Goal: Task Accomplishment & Management: Use online tool/utility

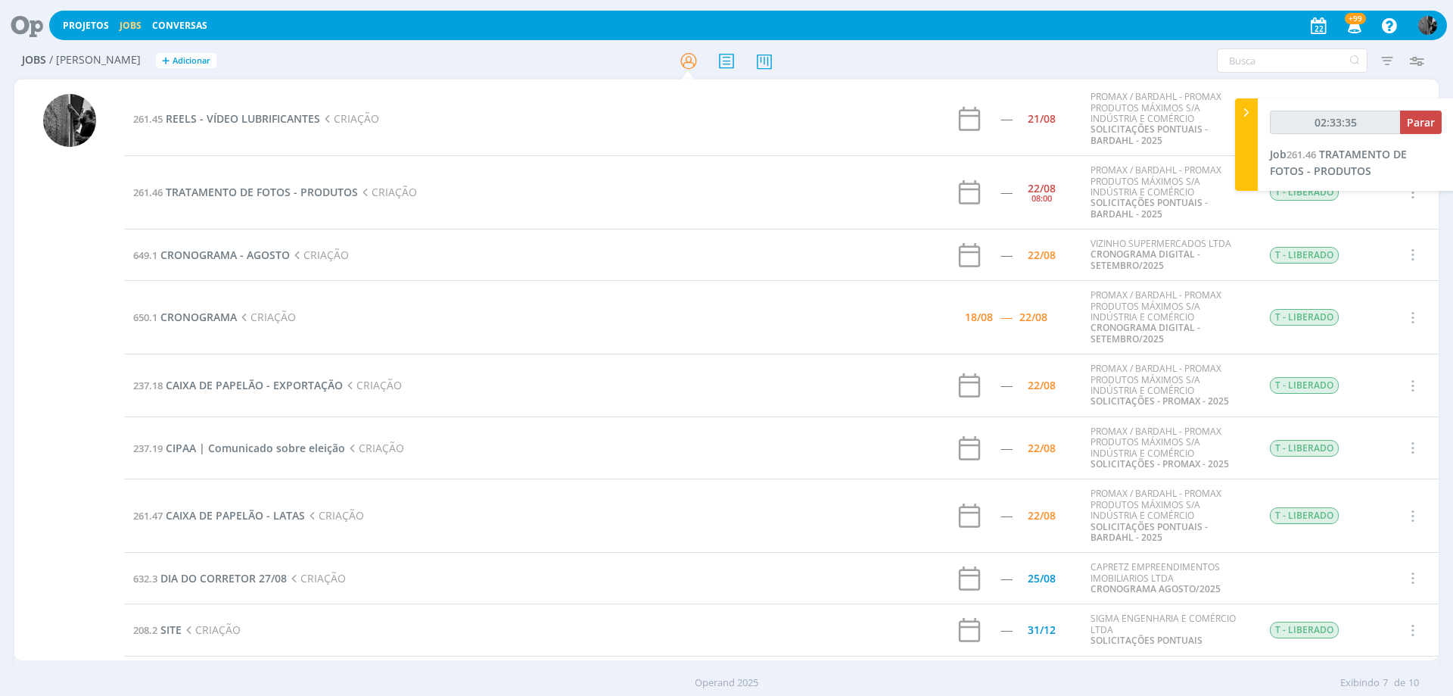
type input "02:33:36"
click at [1415, 125] on span "Parar" at bounding box center [1421, 122] width 28 height 14
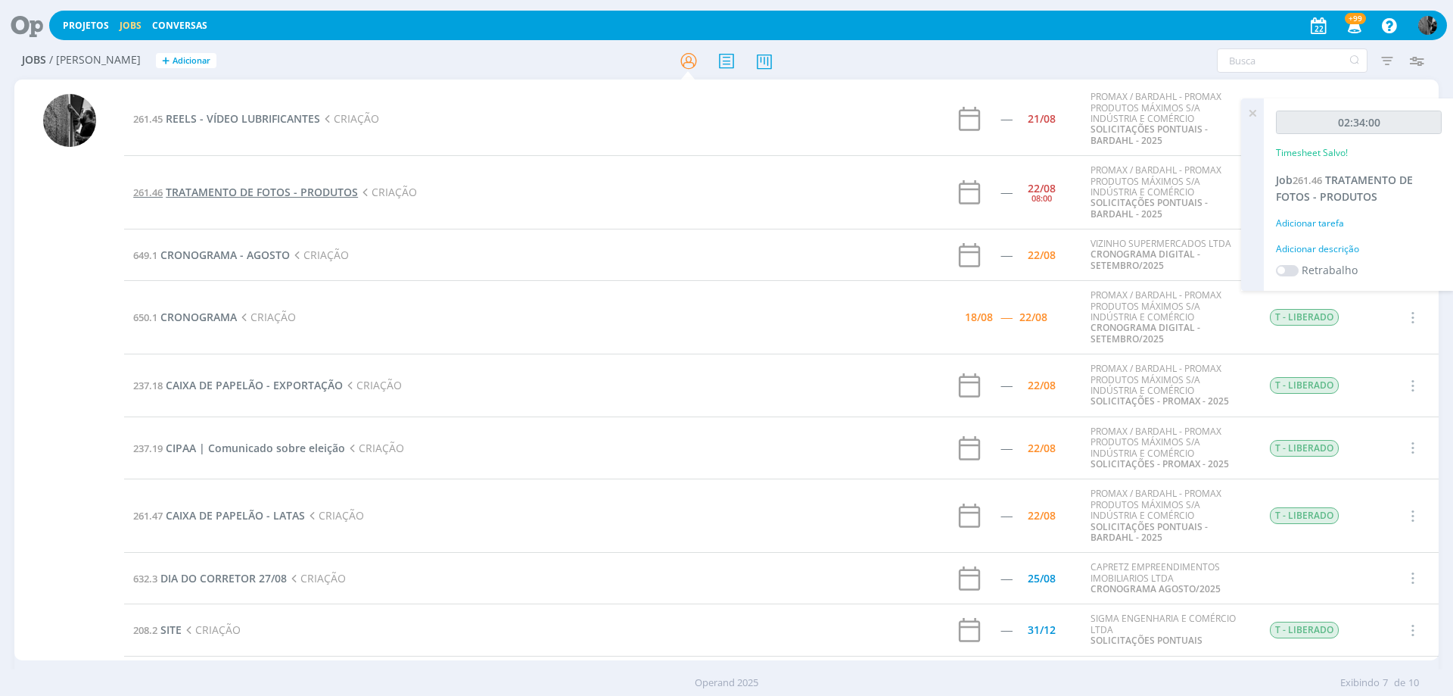
click at [263, 191] on span "TRATAMENTO DE FOTOS - PRODUTOS" at bounding box center [262, 192] width 192 height 14
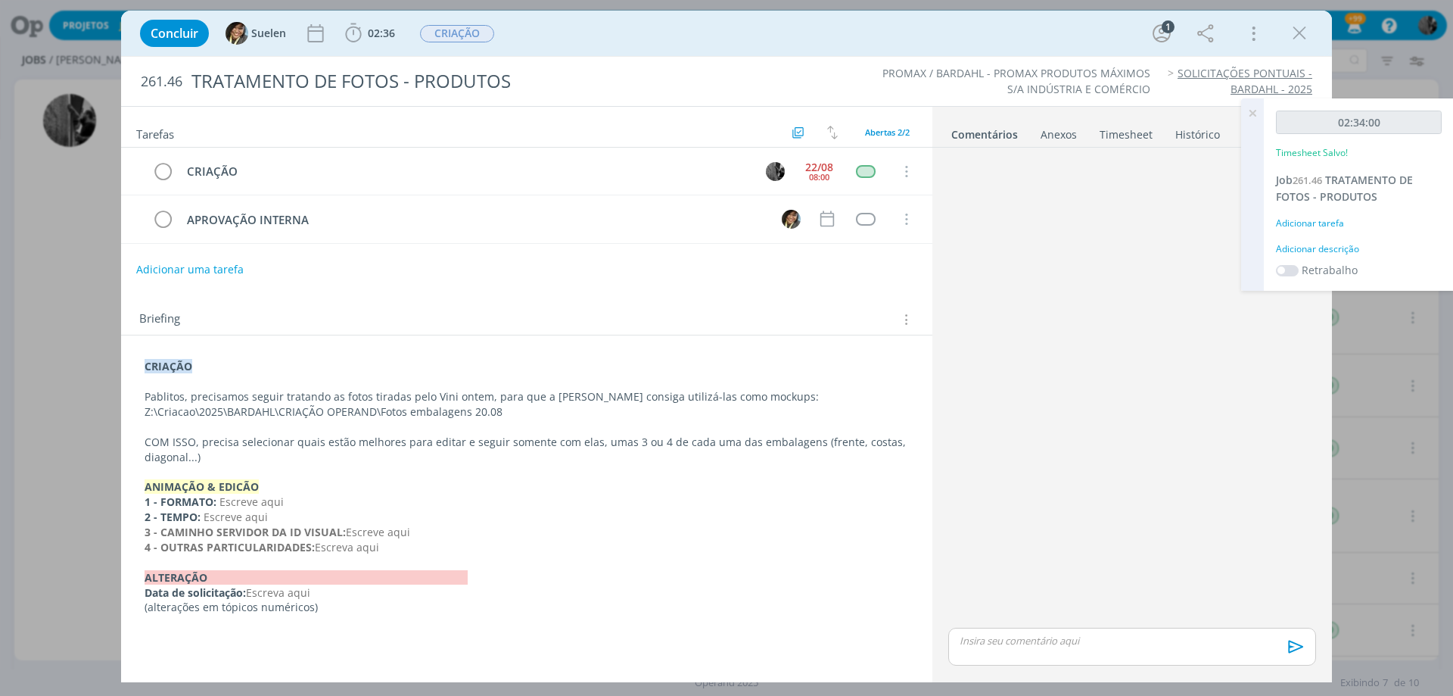
click at [1078, 637] on p "dialog" at bounding box center [1133, 641] width 344 height 14
click at [1094, 652] on span "Suelen" at bounding box center [1085, 645] width 39 height 17
click at [1290, 649] on icon "dialog" at bounding box center [1294, 651] width 23 height 23
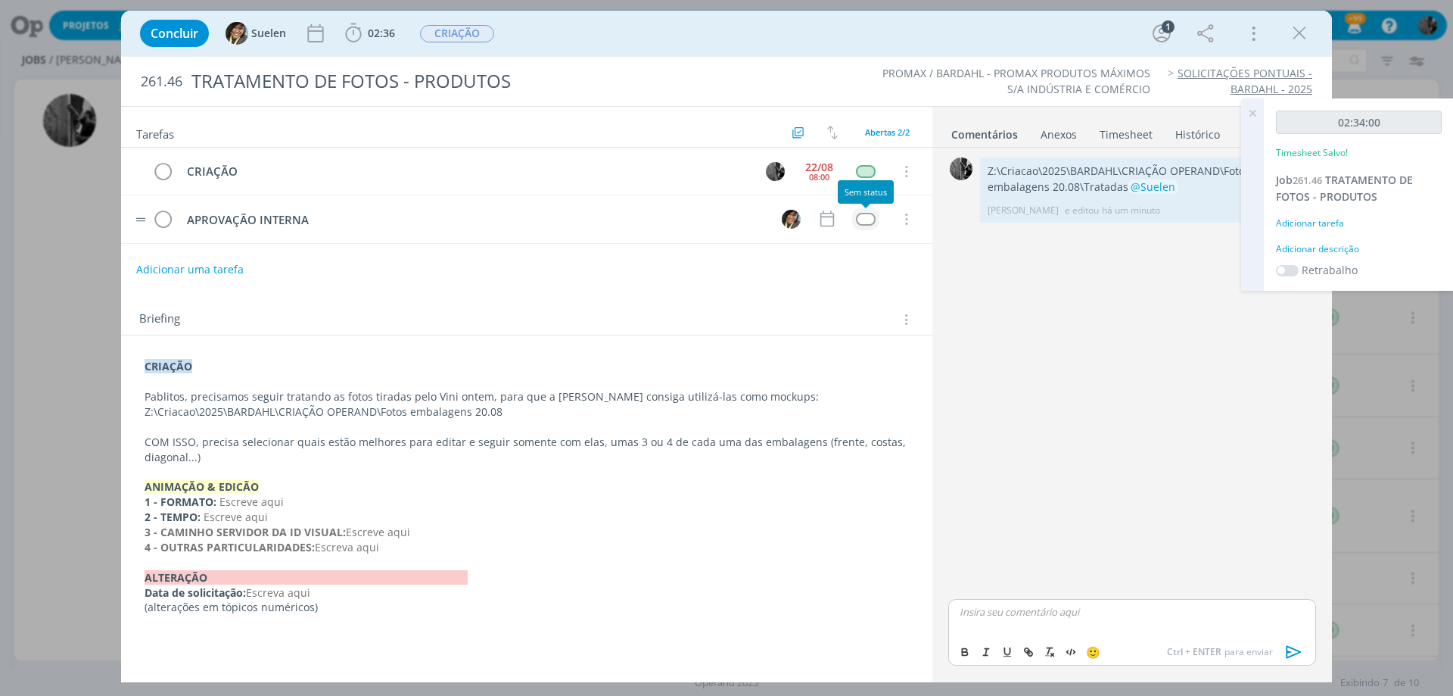
click at [864, 216] on div "dialog" at bounding box center [865, 219] width 19 height 13
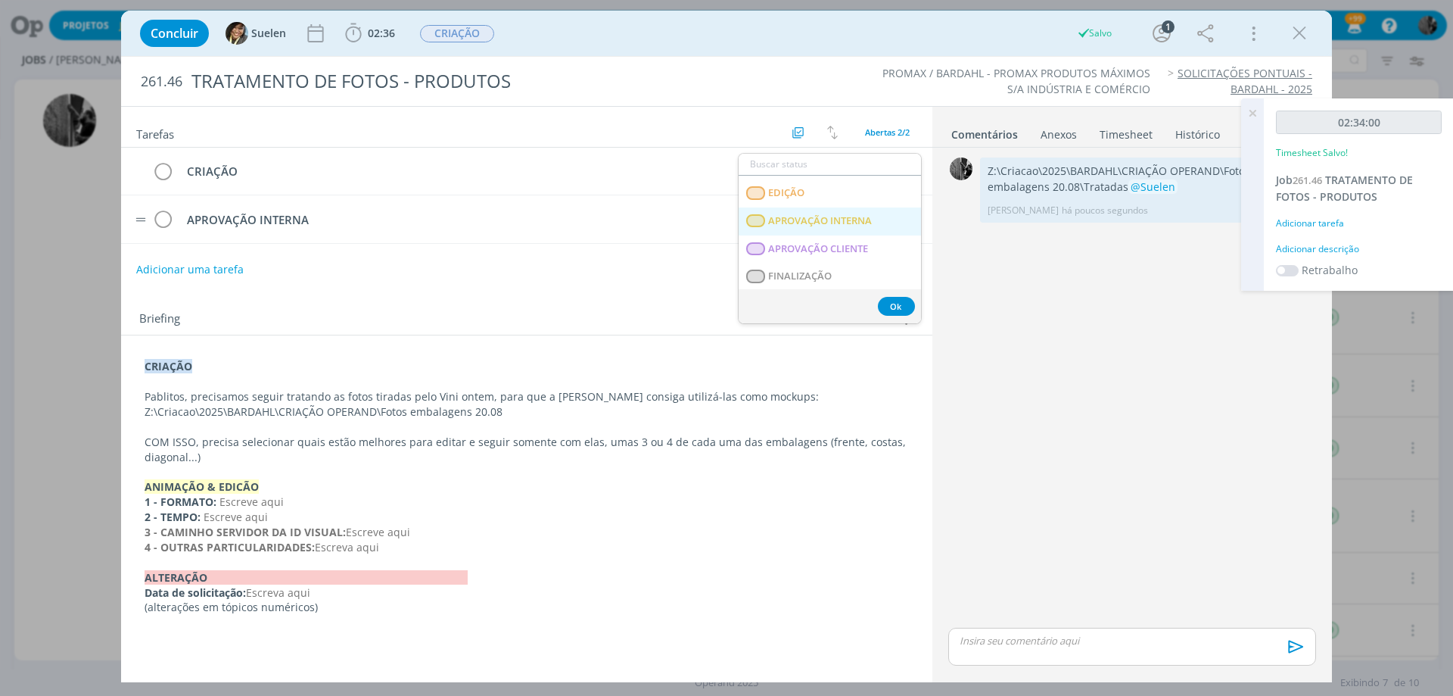
scroll to position [227, 0]
click at [829, 216] on span "APROVAÇÃO INTERNA" at bounding box center [820, 212] width 104 height 12
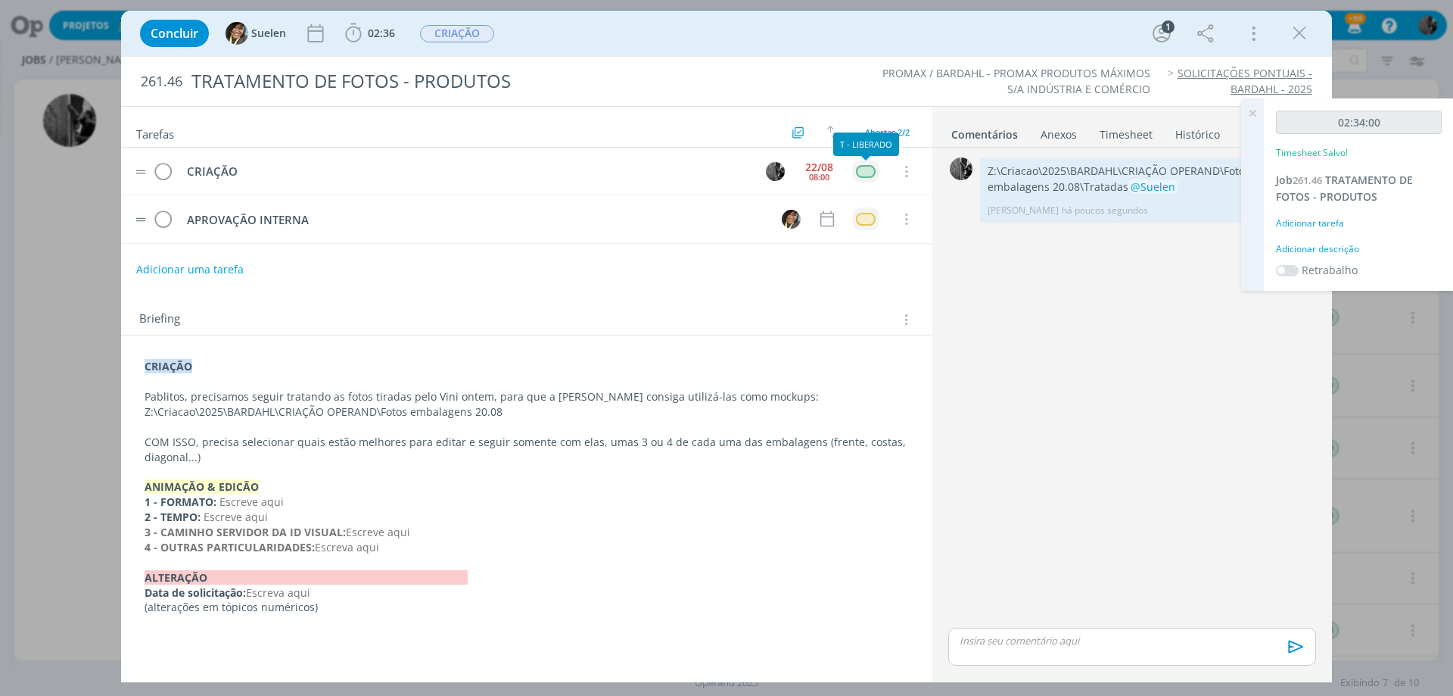
click at [864, 167] on div "dialog" at bounding box center [865, 171] width 19 height 13
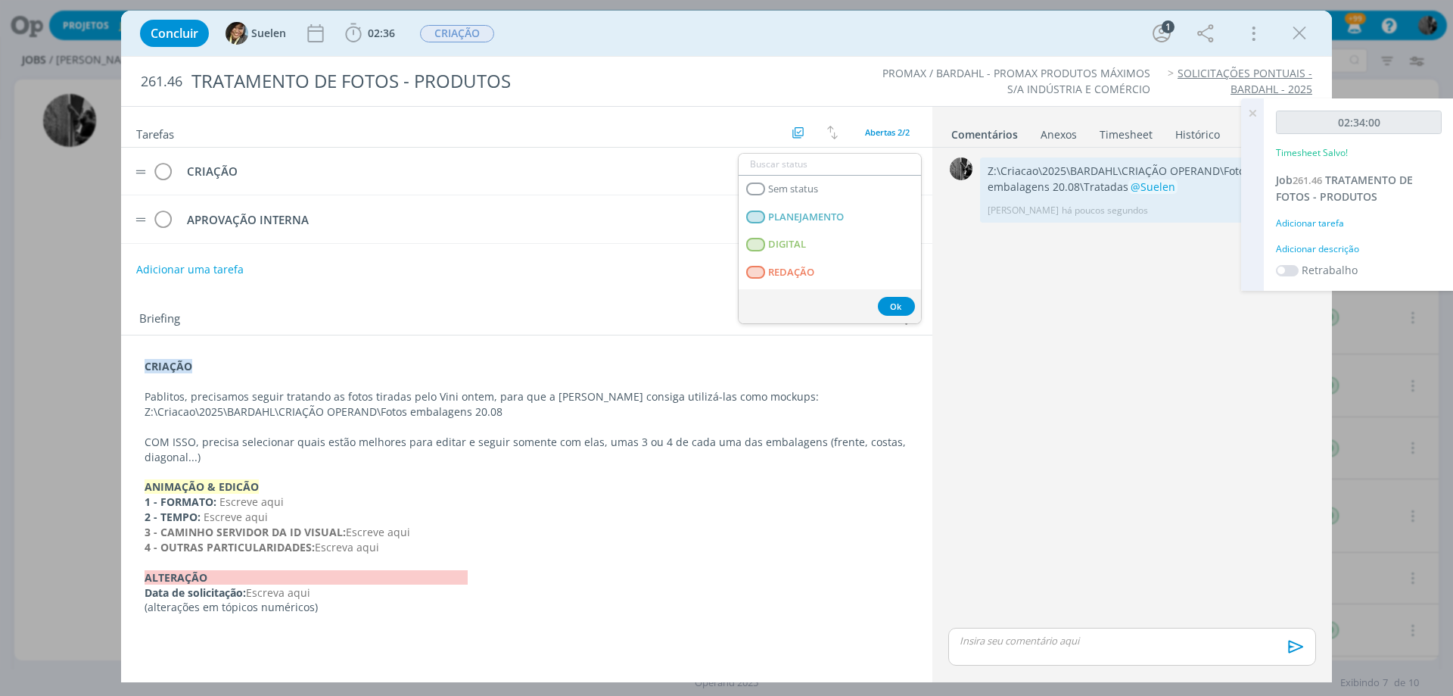
click at [865, 167] on input "dialog" at bounding box center [830, 164] width 182 height 21
click at [477, 28] on span "CRIAÇÃO" at bounding box center [457, 33] width 74 height 17
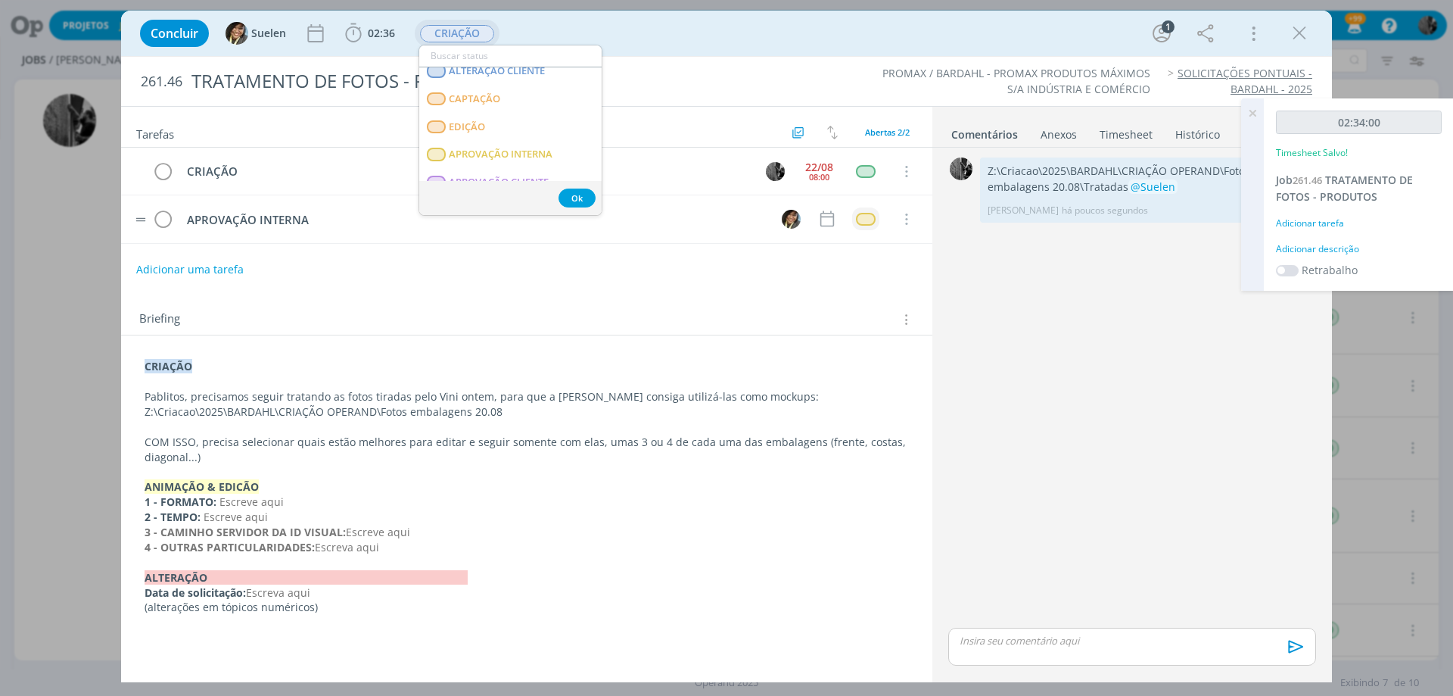
scroll to position [151, 0]
click at [500, 147] on span "APROVAÇÃO INTERNA" at bounding box center [501, 151] width 104 height 12
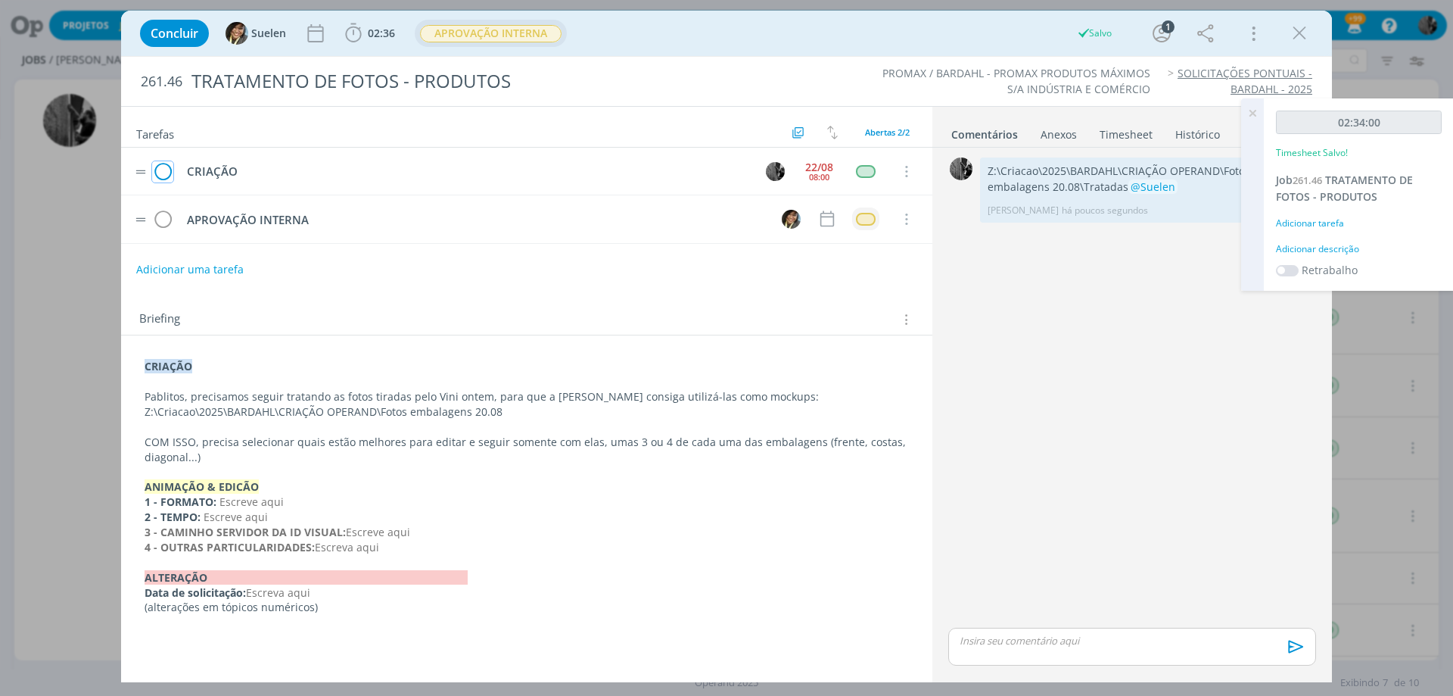
click at [158, 170] on icon "dialog" at bounding box center [162, 171] width 21 height 23
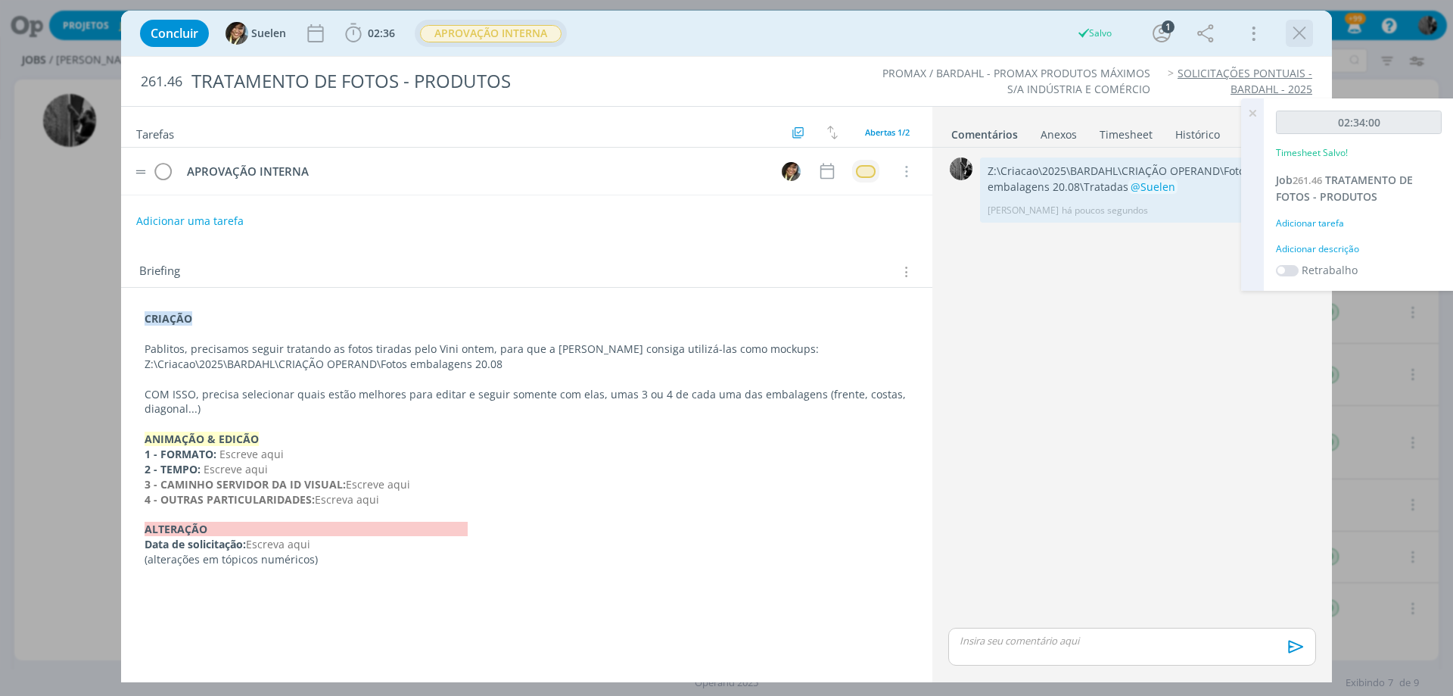
click at [1294, 31] on icon "dialog" at bounding box center [1299, 33] width 23 height 23
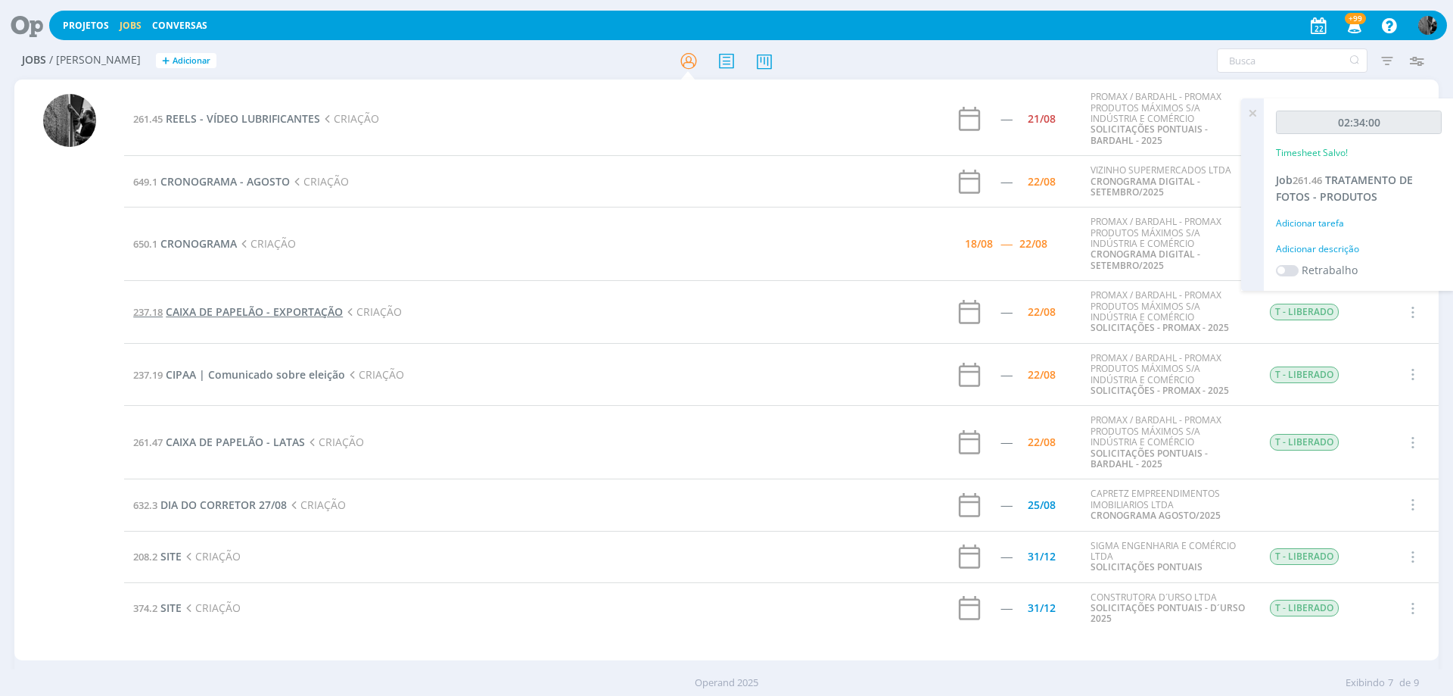
click at [266, 306] on span "CAIXA DE PAPELÃO - EXPORTAÇÃO" at bounding box center [254, 311] width 177 height 14
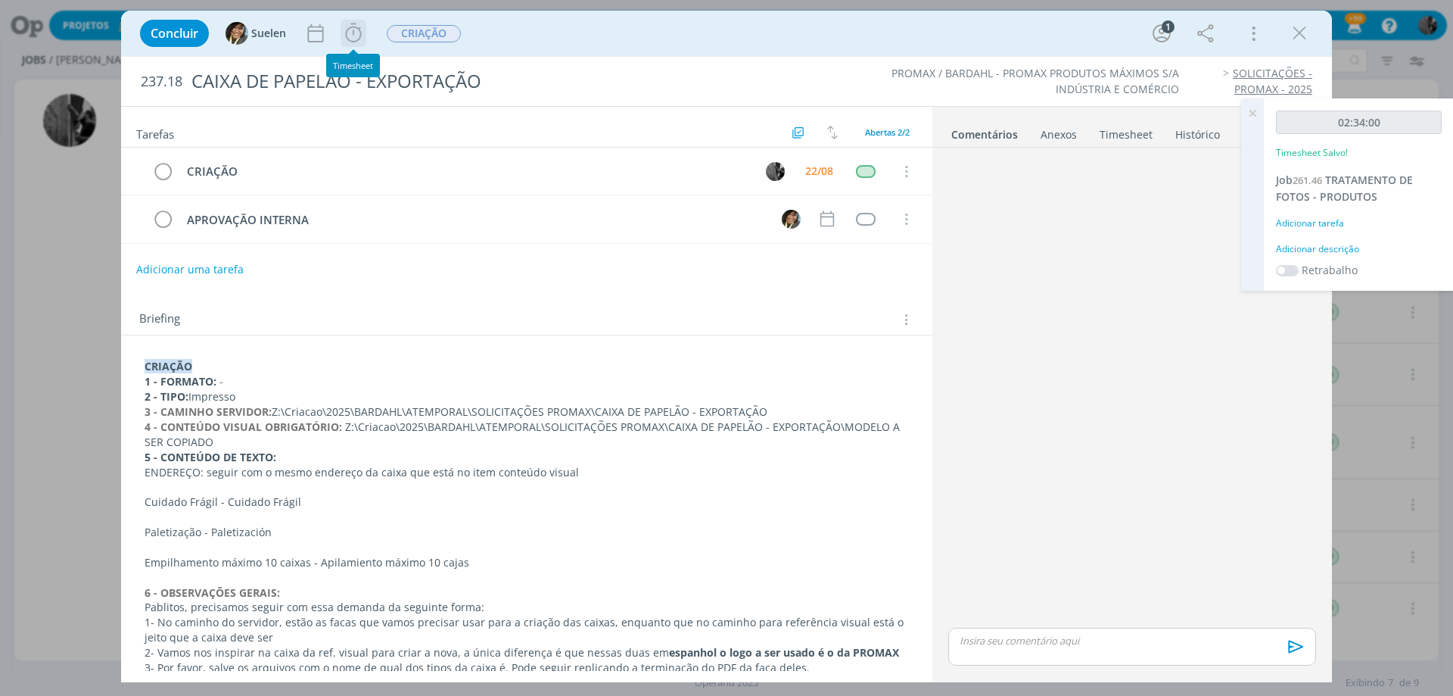
click at [346, 31] on icon "dialog" at bounding box center [353, 32] width 16 height 19
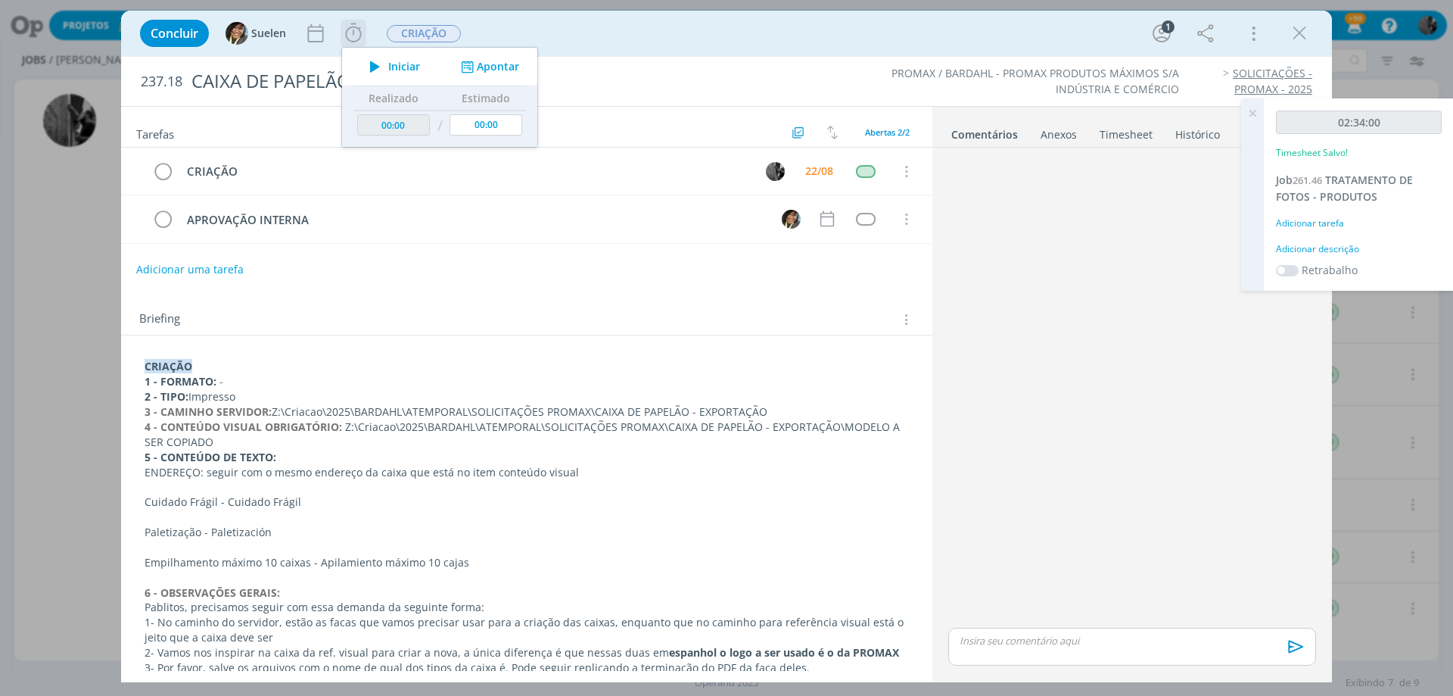
click at [400, 66] on span "Iniciar" at bounding box center [404, 66] width 32 height 11
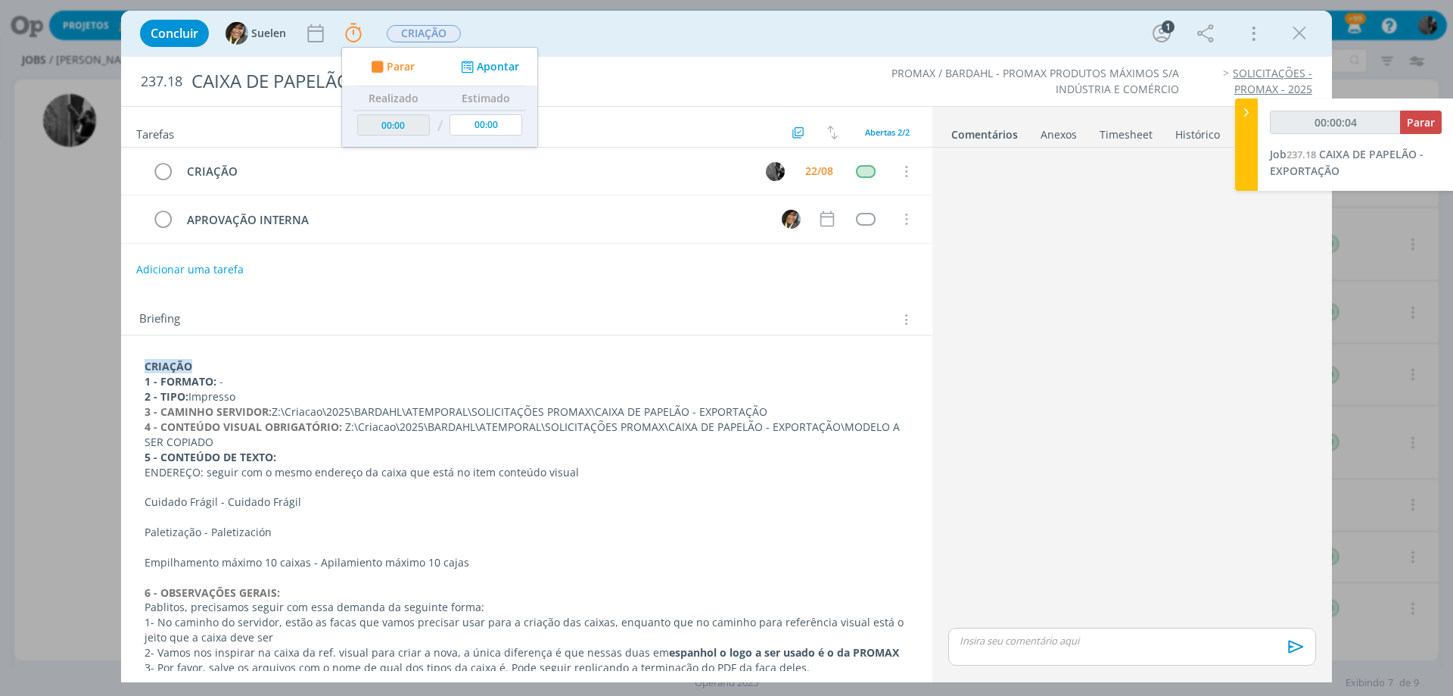
click at [381, 295] on div "Briefing Briefings Predefinidos Versões do Briefing Ver Briefing do Projeto" at bounding box center [526, 314] width 811 height 41
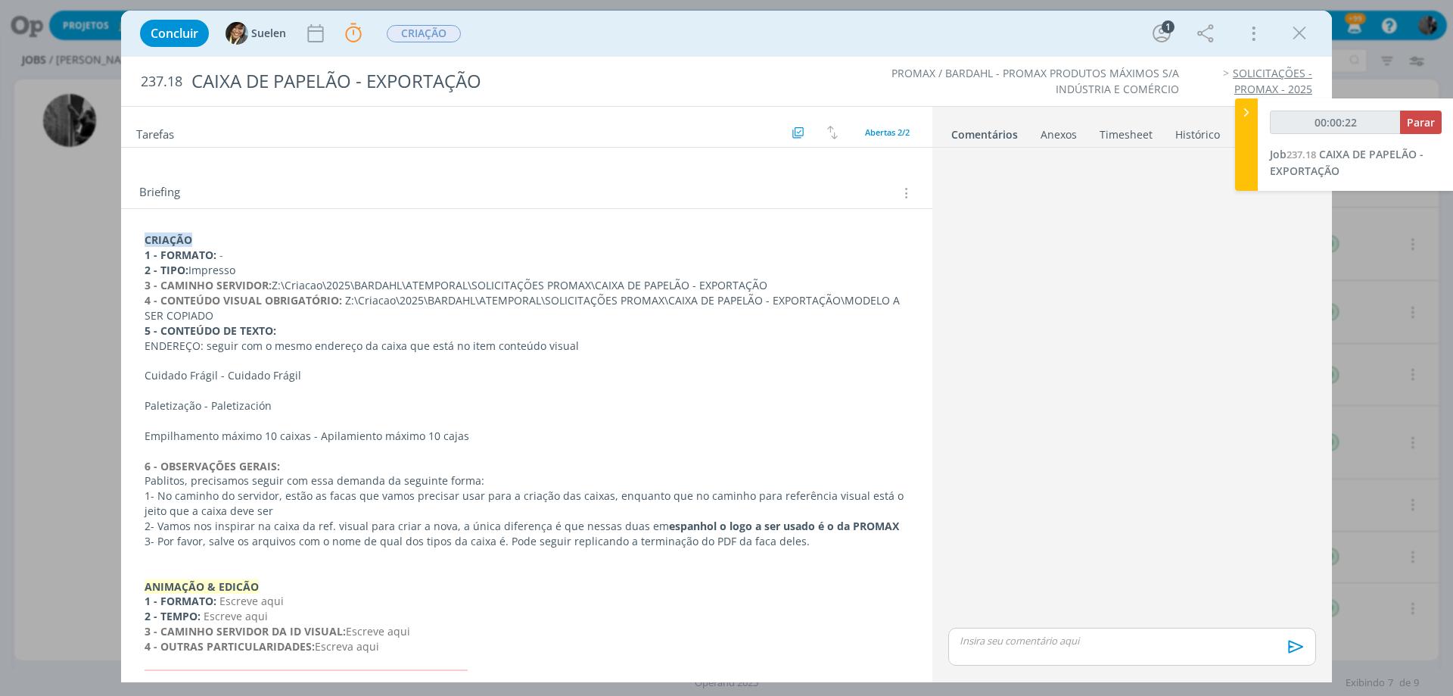
scroll to position [151, 0]
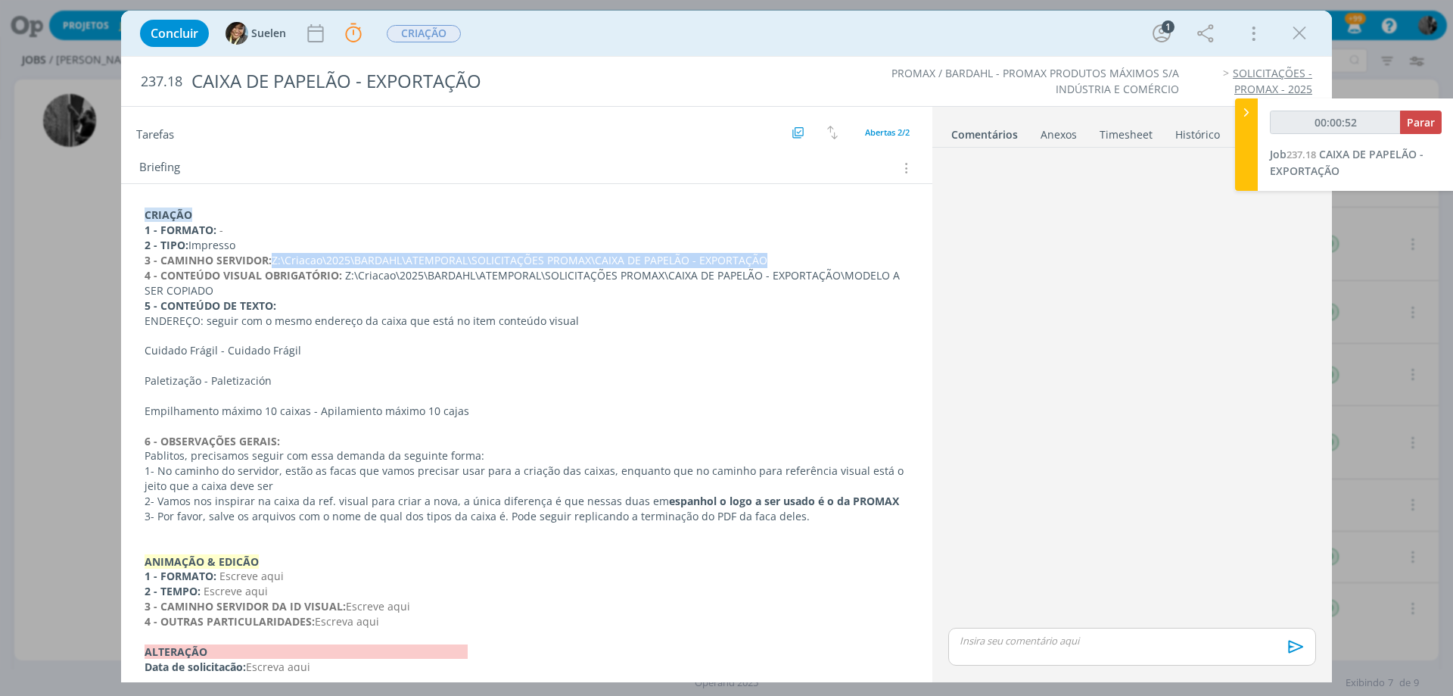
drag, startPoint x: 272, startPoint y: 254, endPoint x: 775, endPoint y: 260, distance: 503.4
click at [775, 260] on p "3 - CAMINHO SERVIDOR: Z:\Criacao\2025\BARDAHL\ATEMPORAL\SOLICITAÇÕES PROMAX\CAI…" at bounding box center [527, 260] width 764 height 15
copy p "Z:\Criacao\2025\BARDAHL\ATEMPORAL\SOLICITAÇÕES PROMAX\CAIXA DE PAPELÃO - EXPORT…"
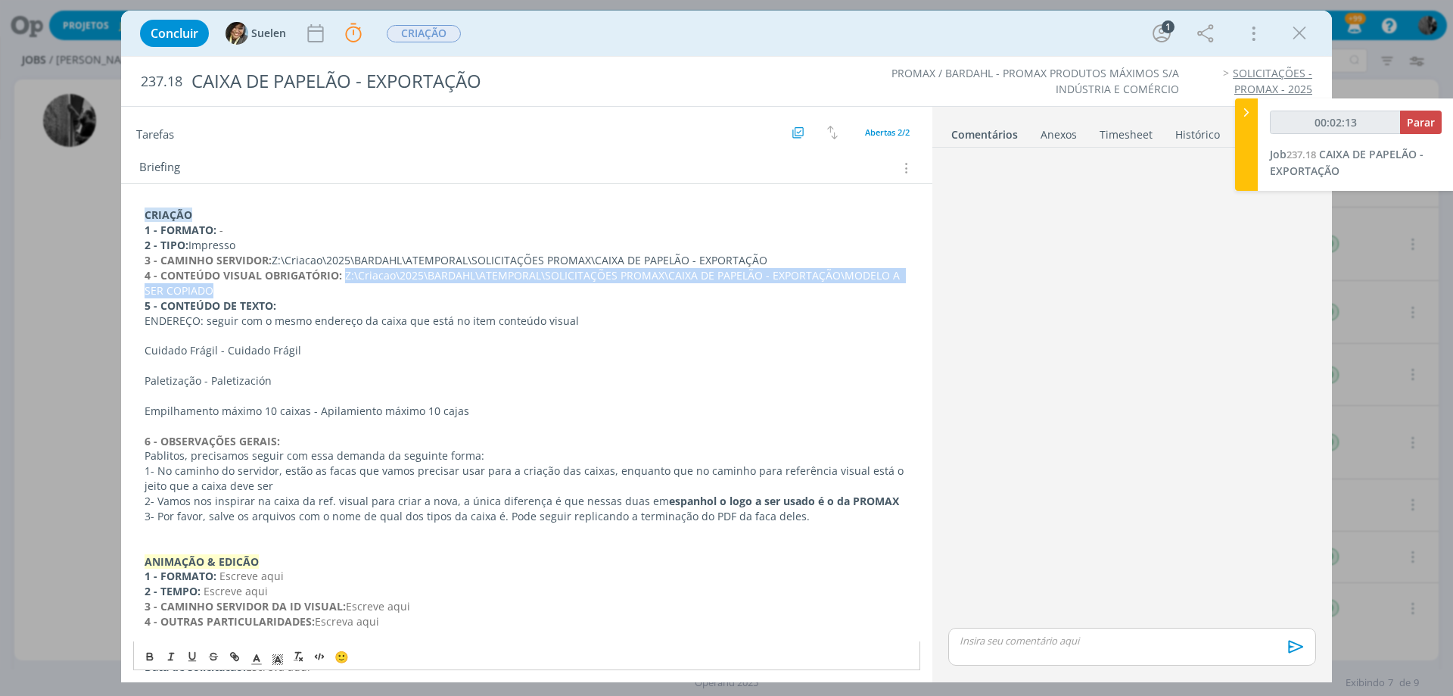
drag, startPoint x: 343, startPoint y: 276, endPoint x: 861, endPoint y: 287, distance: 518.6
click at [861, 287] on p "4 - CONTEÚDO VISUAL OBRIGATÓRIO: Z:\Criacao\2025\BARDAHL\ATEMPORAL\SOLICITAÇÕES…" at bounding box center [527, 283] width 764 height 30
copy p "Z:\Criacao\2025\BARDAHL\ATEMPORAL\SOLICITAÇÕES PROMAX\CAIXA DE PAPELÃO - EXPORT…"
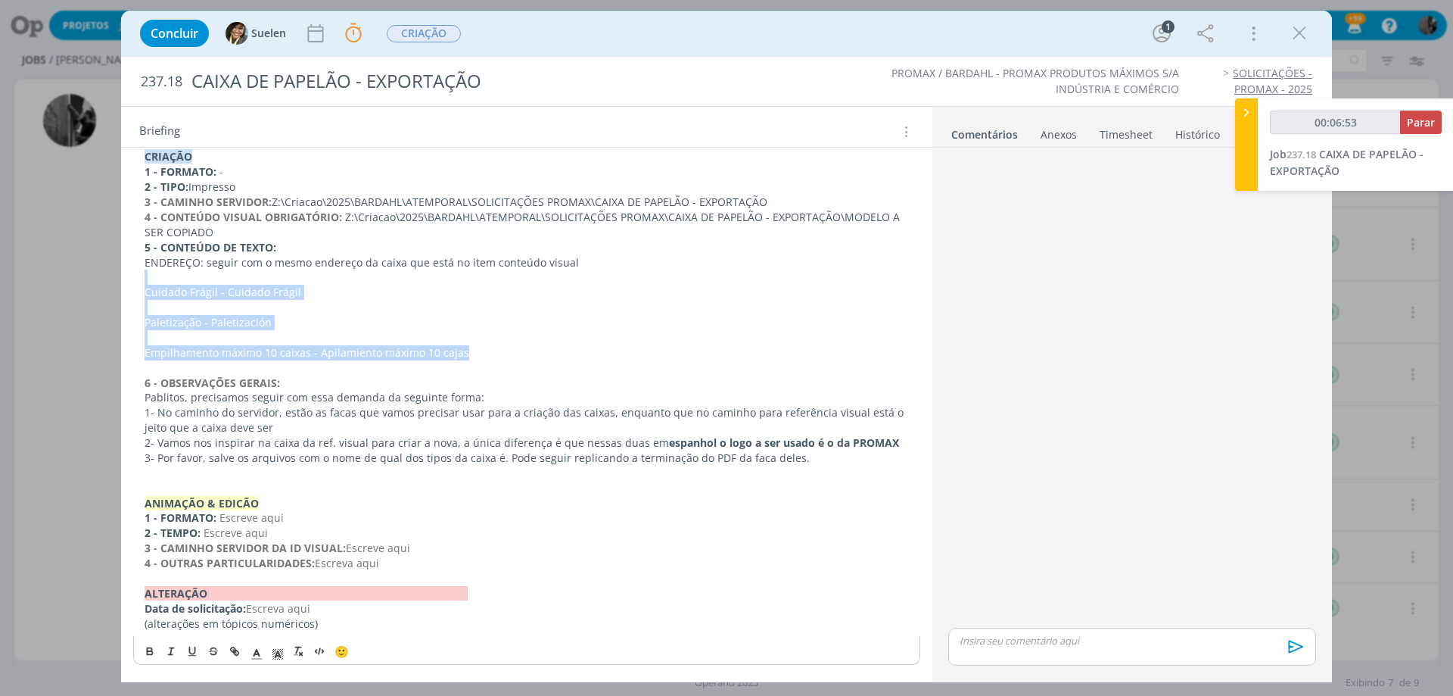
drag, startPoint x: 144, startPoint y: 285, endPoint x: 475, endPoint y: 352, distance: 337.6
click at [475, 352] on div "CRIAÇÃO 1 - FORMATO: - 2 - TIPO: Impresso 3 - CAMINHO SERVIDOR: Z:\Criacao\2025…" at bounding box center [526, 390] width 787 height 492
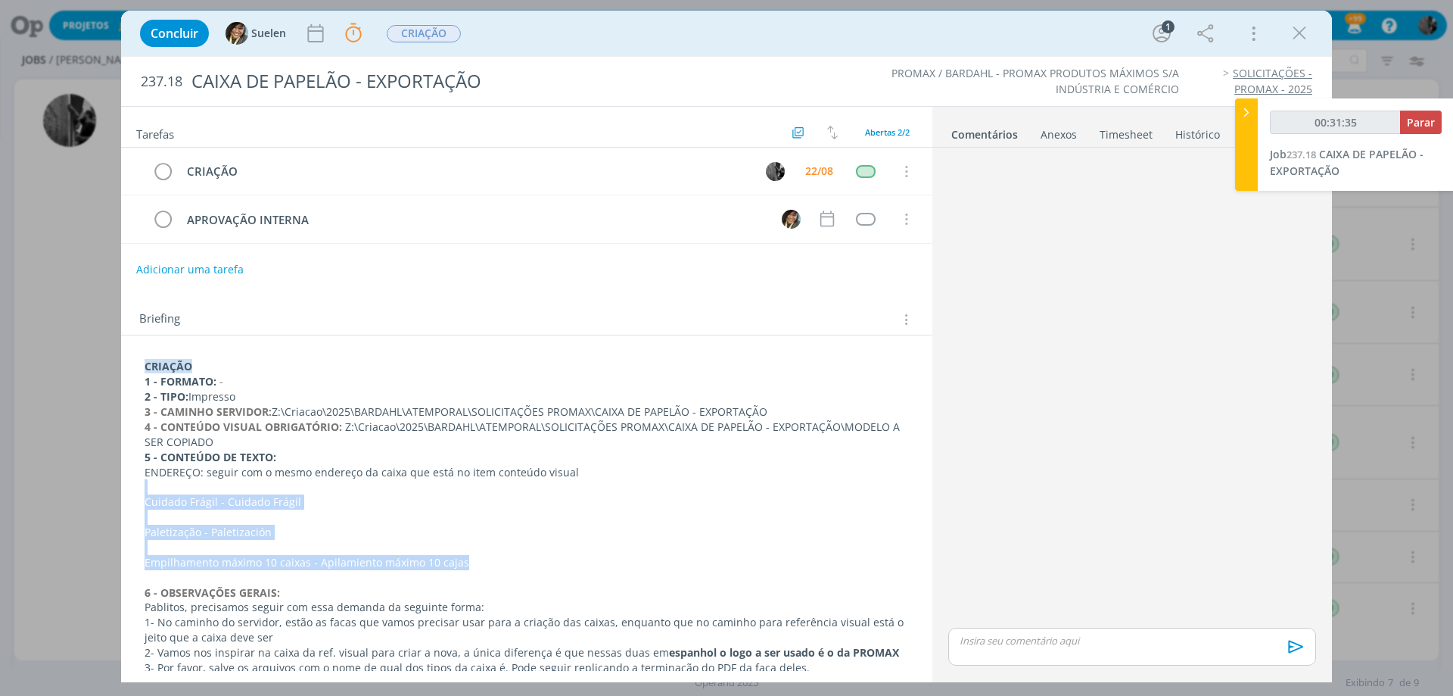
click at [322, 517] on p "dialog" at bounding box center [527, 516] width 764 height 15
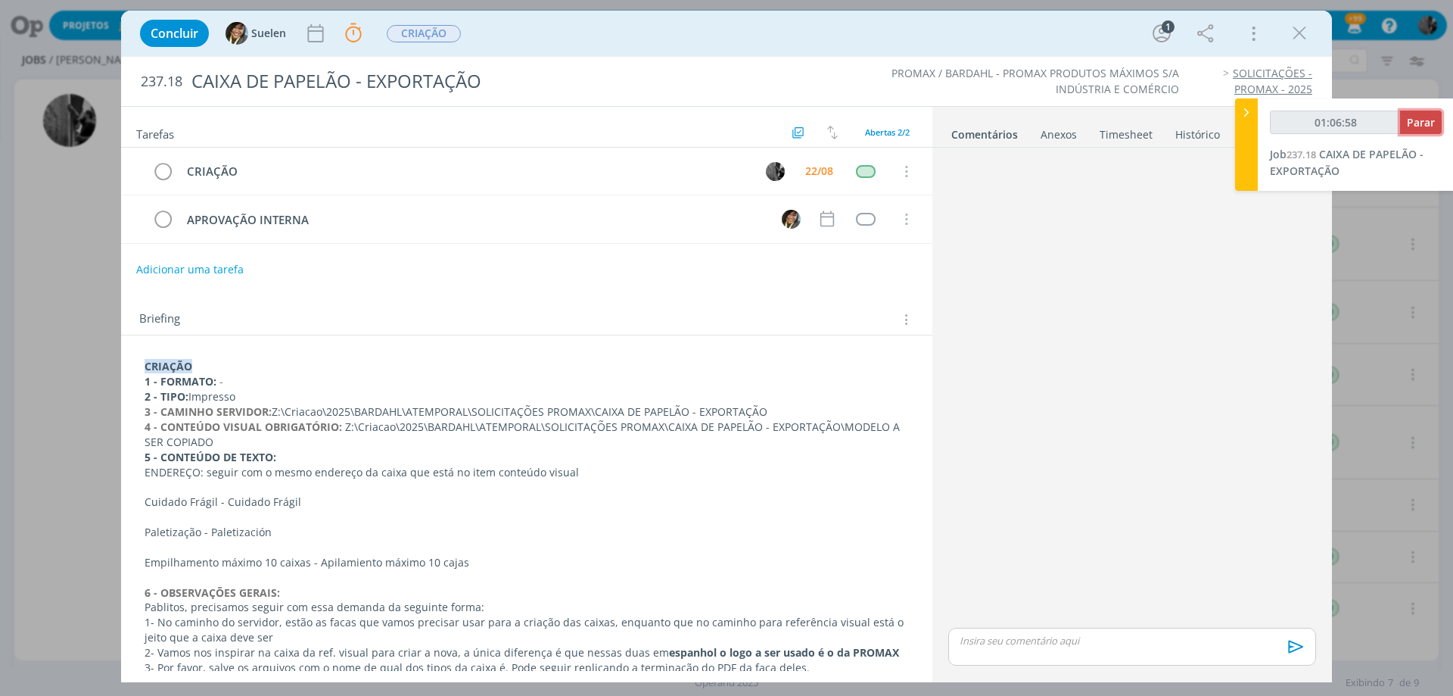
click at [1418, 121] on span "Parar" at bounding box center [1421, 122] width 28 height 14
type input "01:07:00"
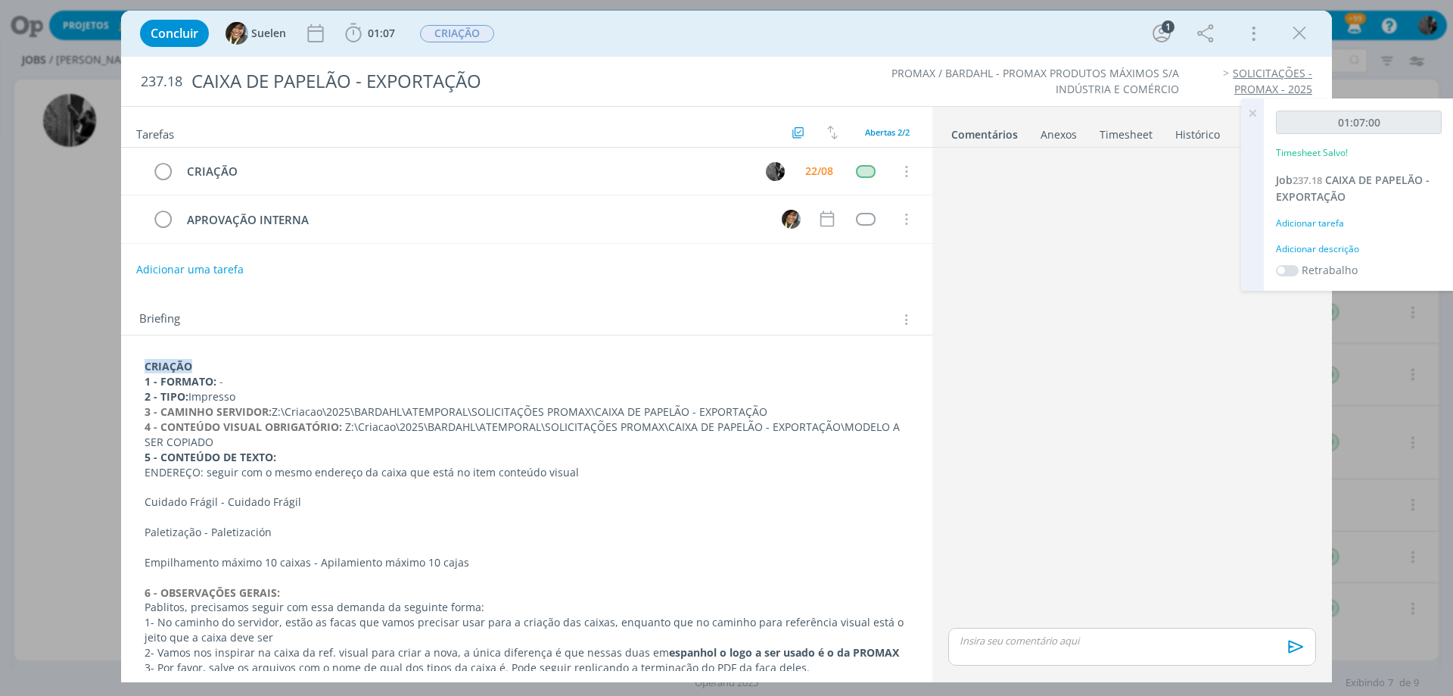
click at [1147, 541] on div "dialog" at bounding box center [1132, 389] width 380 height 471
